Goal: Navigation & Orientation: Locate item on page

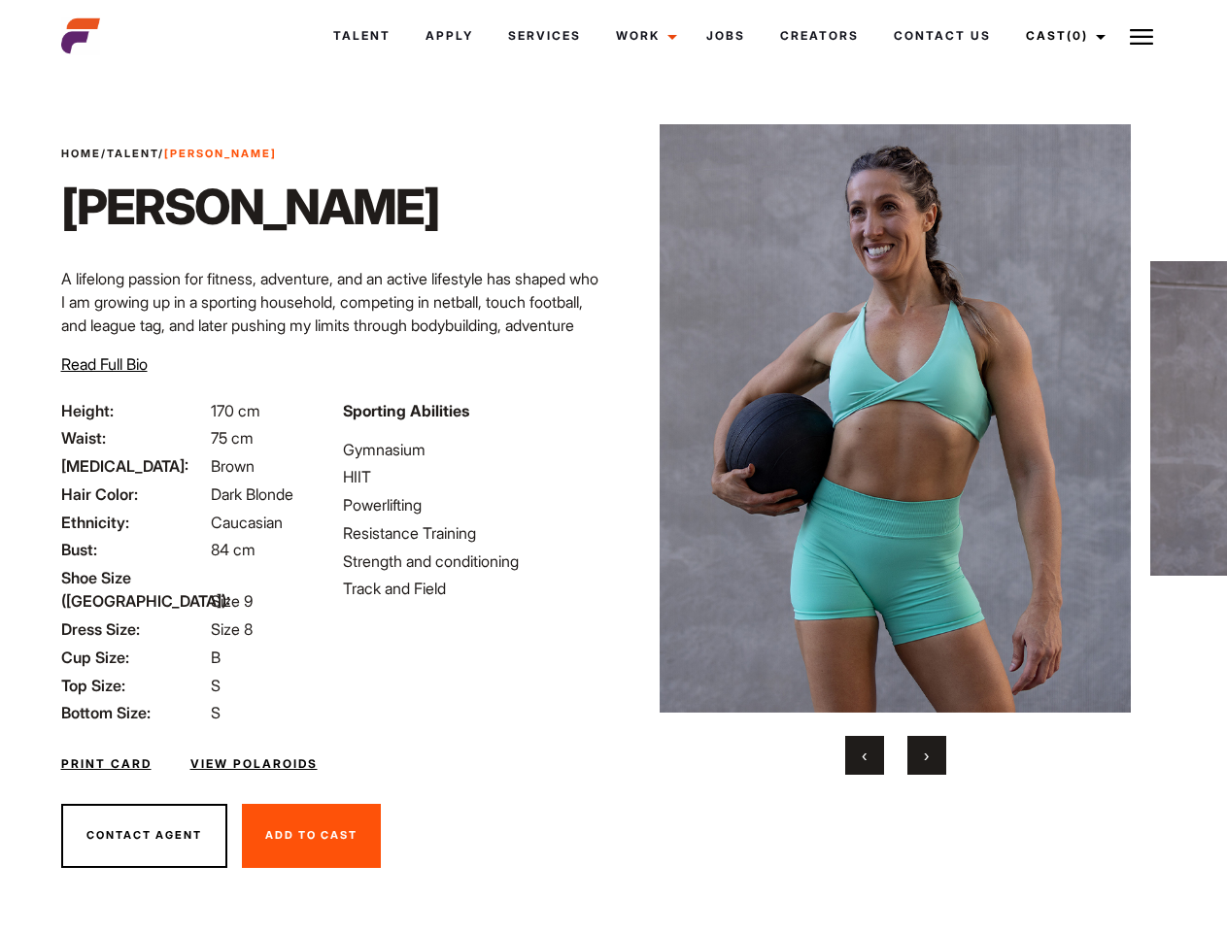
click at [1060, 36] on link "Cast (0)" at bounding box center [1062, 36] width 109 height 52
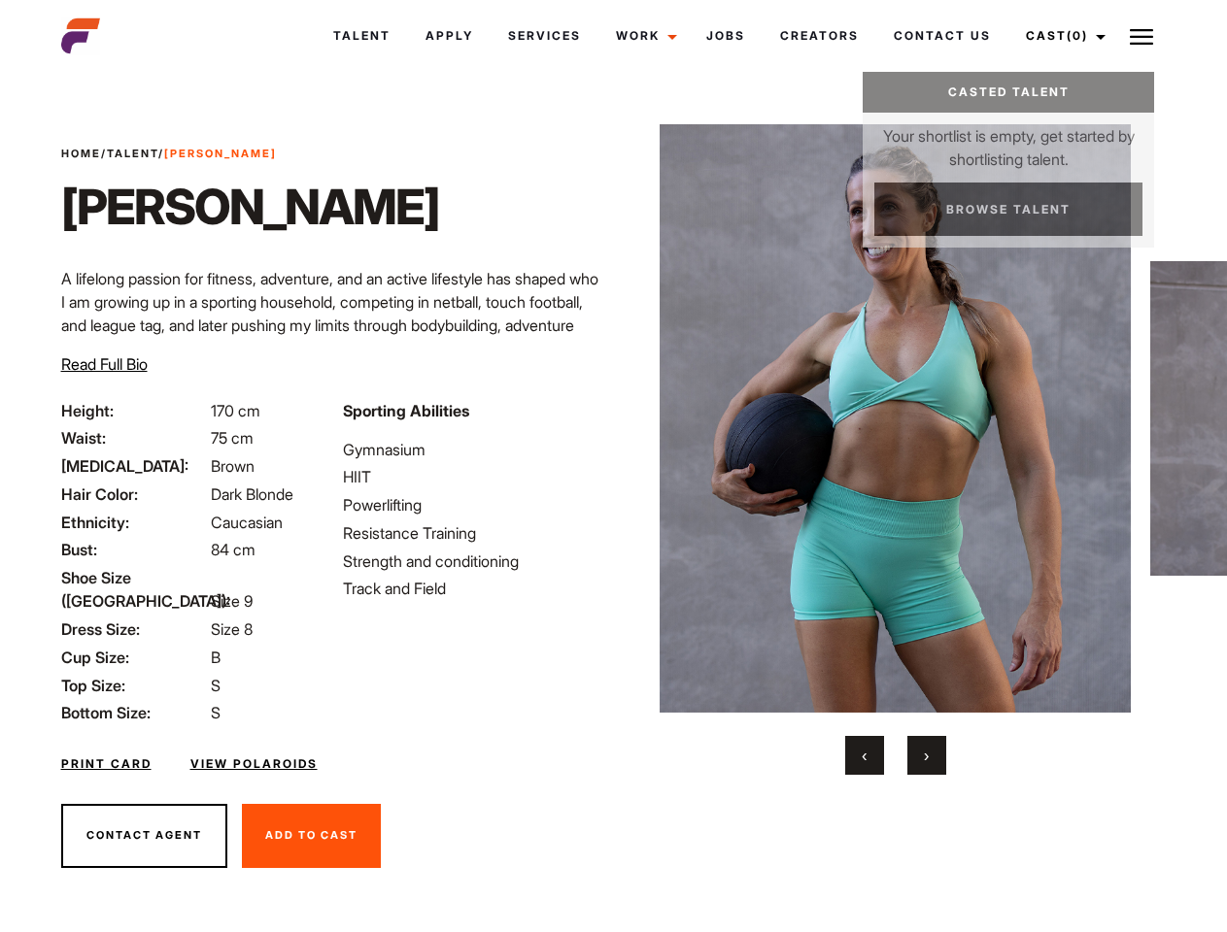
click at [1141, 36] on img at bounding box center [1140, 36] width 23 height 23
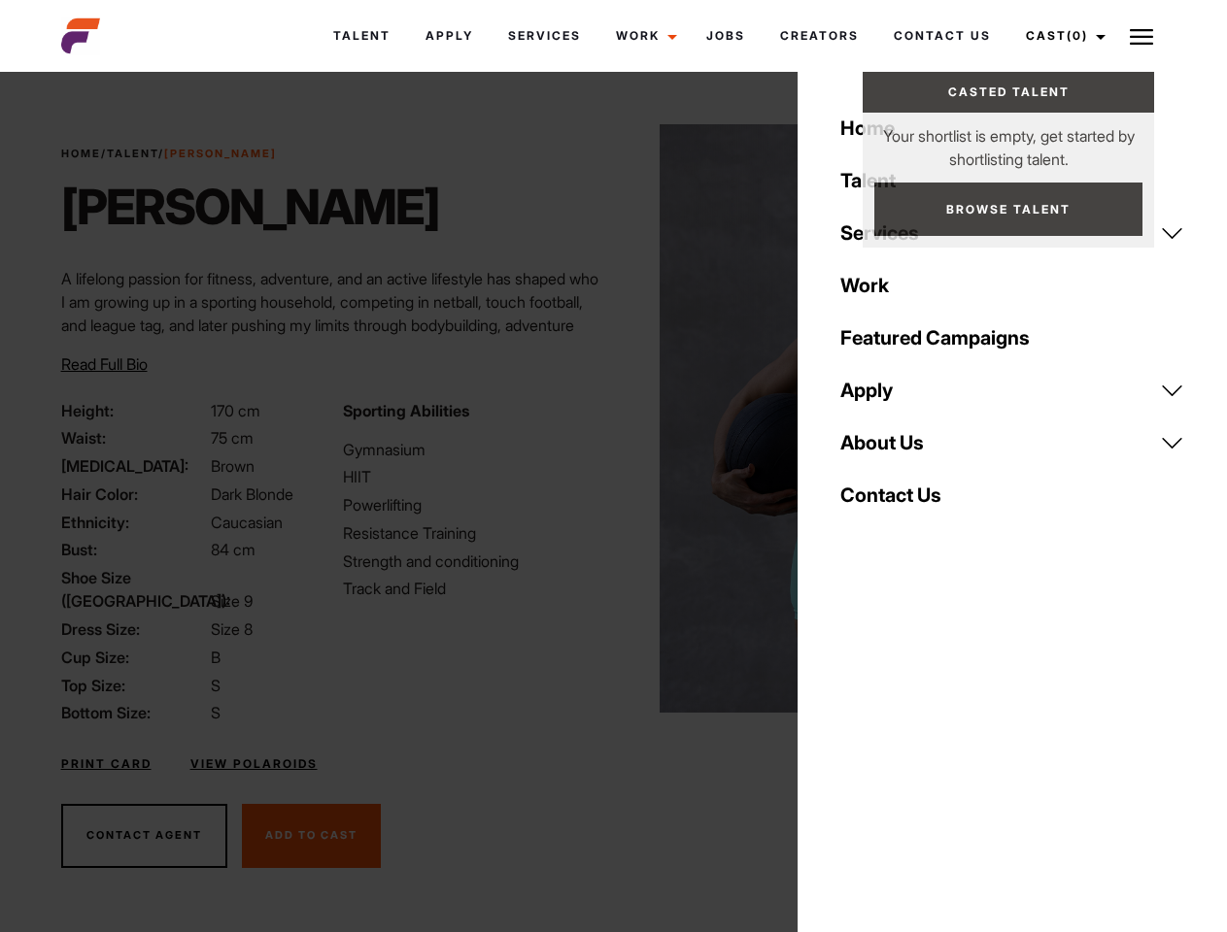
click at [894, 450] on img at bounding box center [894, 418] width 471 height 589
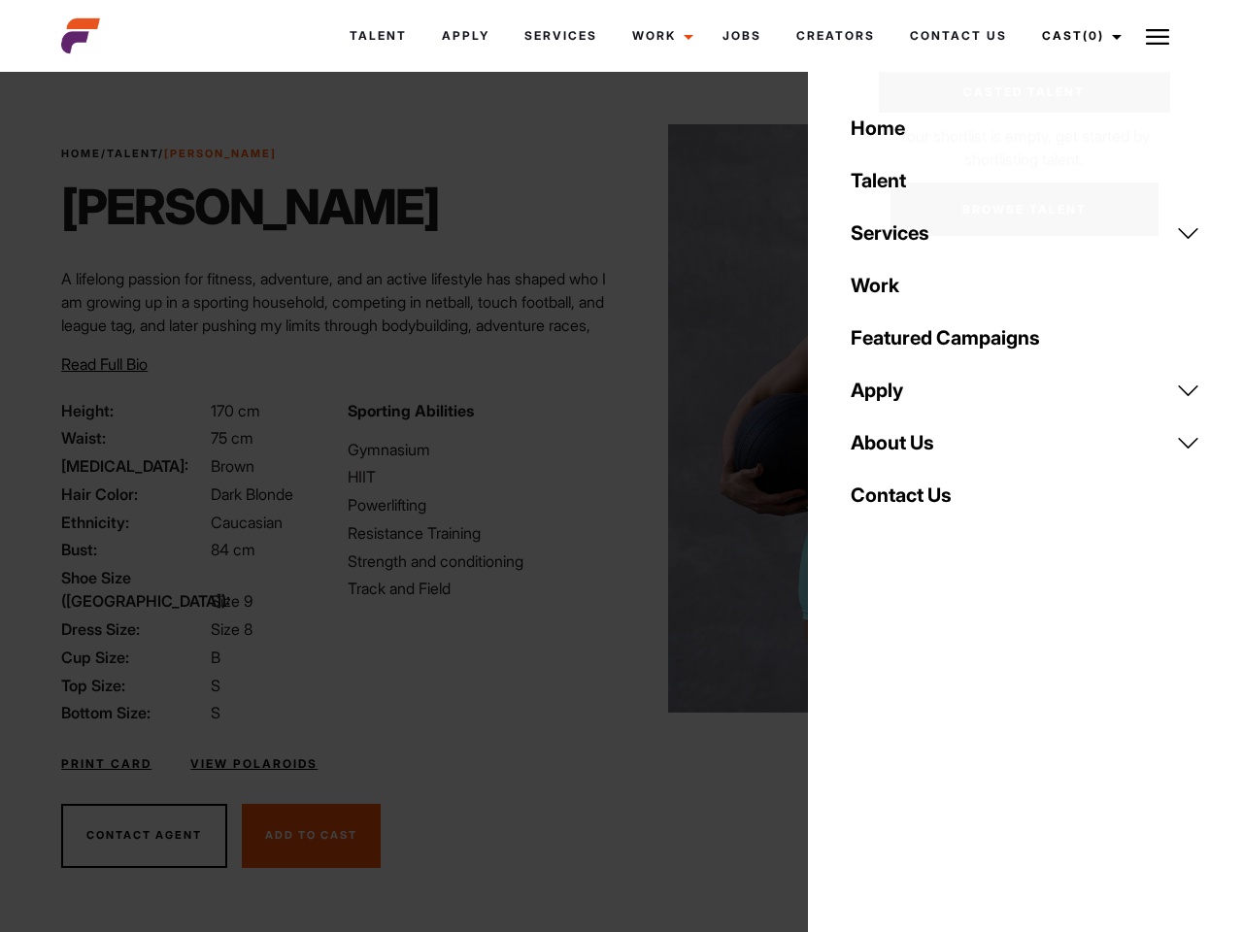
click at [613, 419] on div "Sporting Abilities Gymnasium HIIT Powerlifting Resistance Training Strength and…" at bounding box center [479, 562] width 286 height 326
click at [864, 756] on div "Home Talent Services Talent Casting Photography Videography Creative Hair and M…" at bounding box center [1025, 466] width 435 height 932
click at [926, 756] on div "Home Talent Services Talent Casting Photography Videography Creative Hair and M…" at bounding box center [1025, 466] width 435 height 932
